Goal: Task Accomplishment & Management: Manage account settings

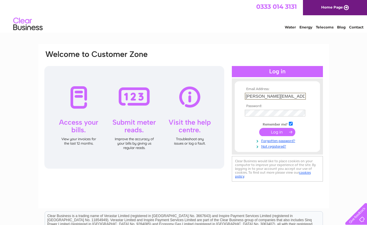
type input "[PERSON_NAME][EMAIL_ADDRESS][DOMAIN_NAME]"
click at [284, 135] on input "submit" at bounding box center [277, 132] width 36 height 8
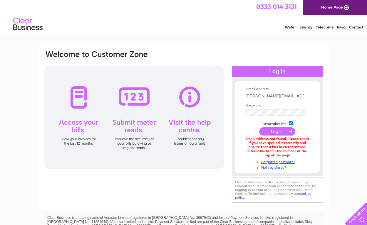
click at [277, 134] on input "submit" at bounding box center [277, 131] width 36 height 8
click at [273, 135] on input "submit" at bounding box center [277, 132] width 36 height 8
click at [280, 130] on input "submit" at bounding box center [277, 132] width 36 height 8
click at [283, 163] on link "Forgotten password?" at bounding box center [278, 162] width 67 height 6
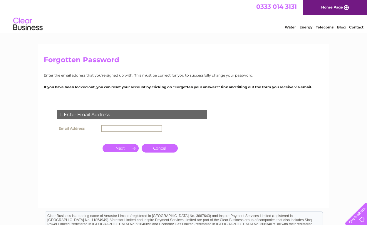
click at [123, 128] on input "text" at bounding box center [131, 128] width 61 height 7
type input "[PERSON_NAME][EMAIL_ADDRESS][DOMAIN_NAME]"
click at [119, 150] on input "button" at bounding box center [120, 148] width 36 height 8
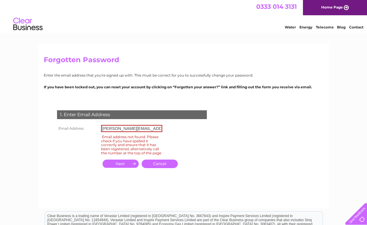
click at [165, 167] on link "Cancel" at bounding box center [160, 164] width 36 height 9
